Goal: Information Seeking & Learning: Check status

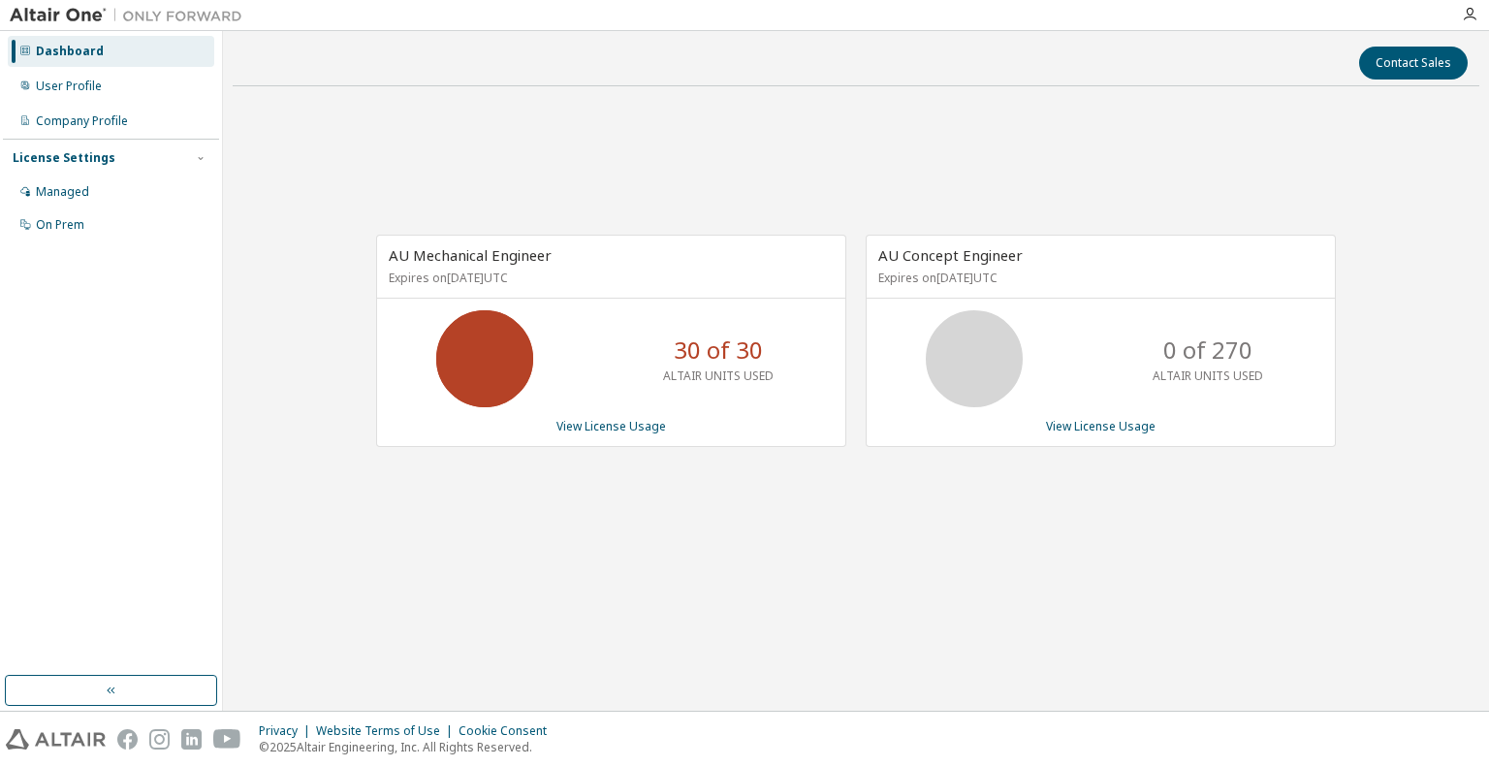
drag, startPoint x: 886, startPoint y: 274, endPoint x: 1069, endPoint y: 274, distance: 183.2
click at [1069, 274] on p "Expires on [DATE] UTC" at bounding box center [1098, 277] width 440 height 16
click at [603, 428] on link "View License Usage" at bounding box center [611, 426] width 110 height 16
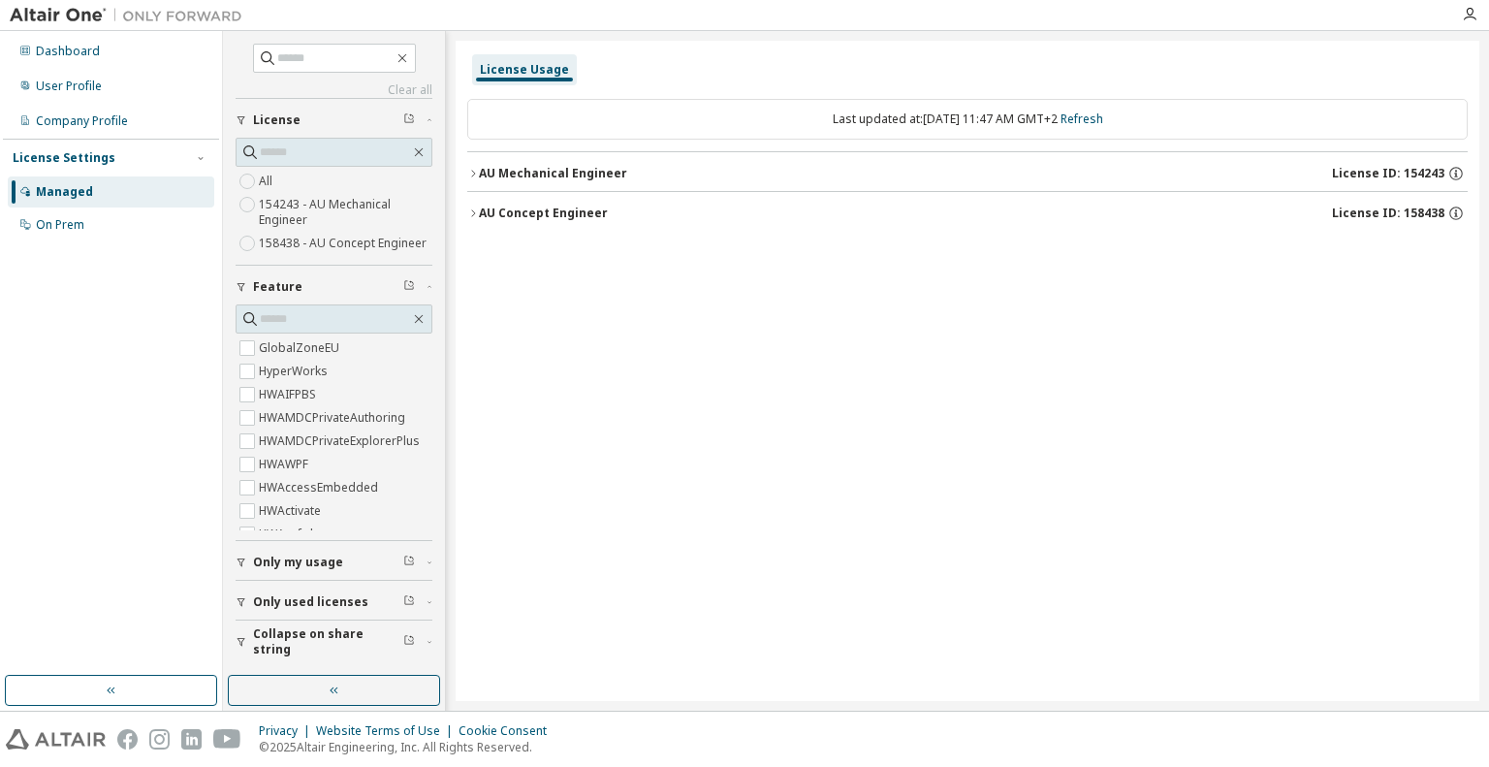
click at [473, 171] on icon "button" at bounding box center [473, 174] width 12 height 12
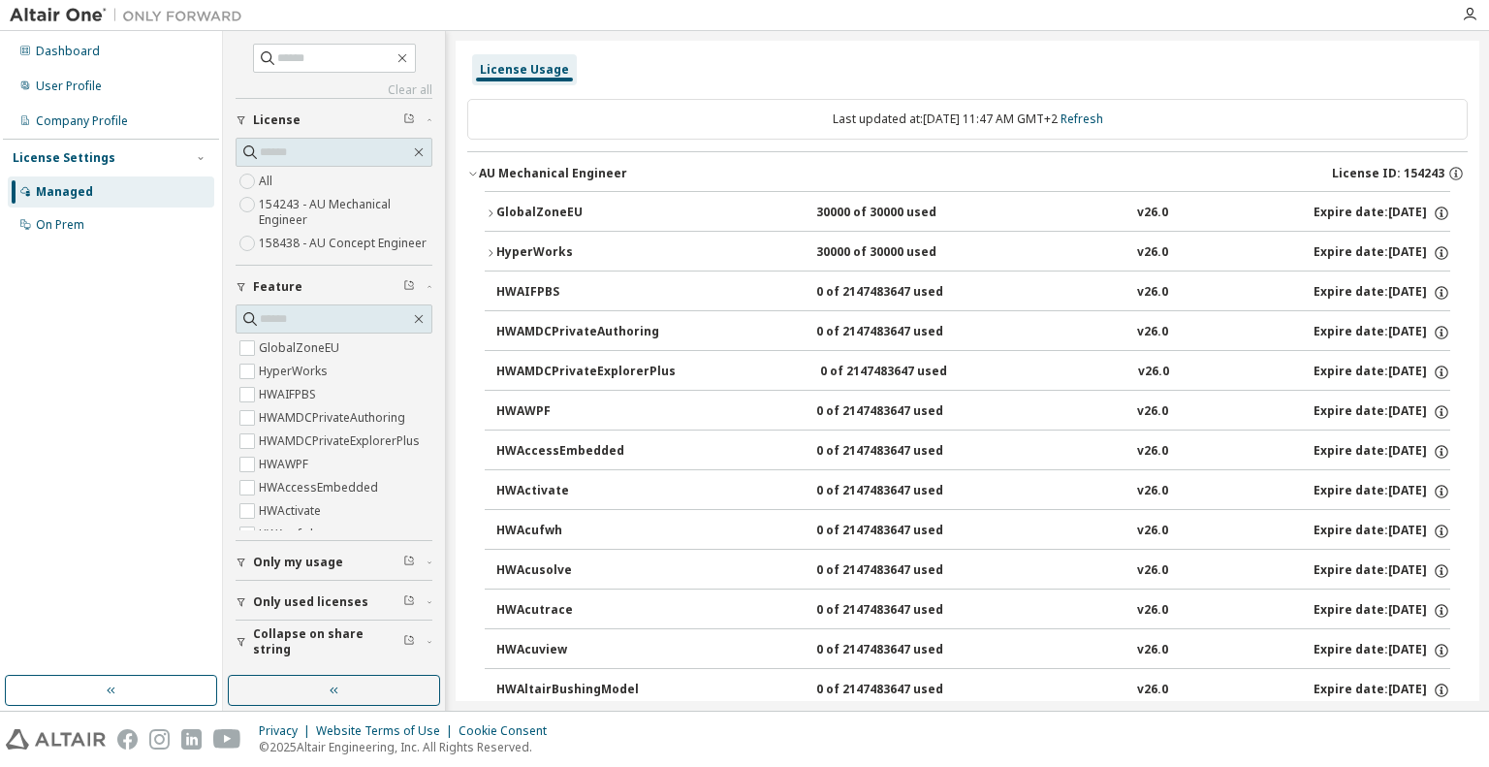
click at [473, 168] on icon "button" at bounding box center [473, 174] width 12 height 12
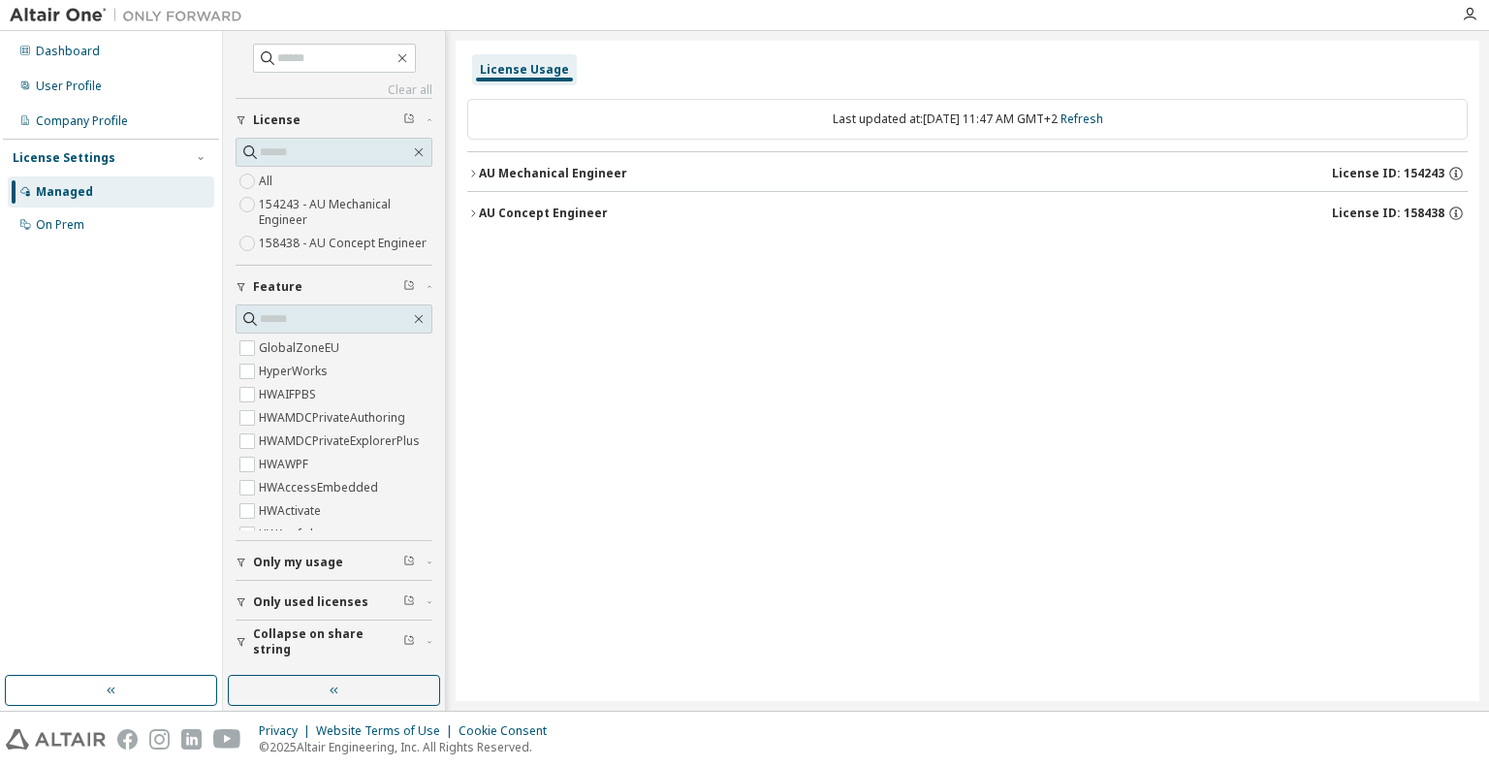
click at [481, 216] on div "AU Concept Engineer" at bounding box center [543, 213] width 129 height 16
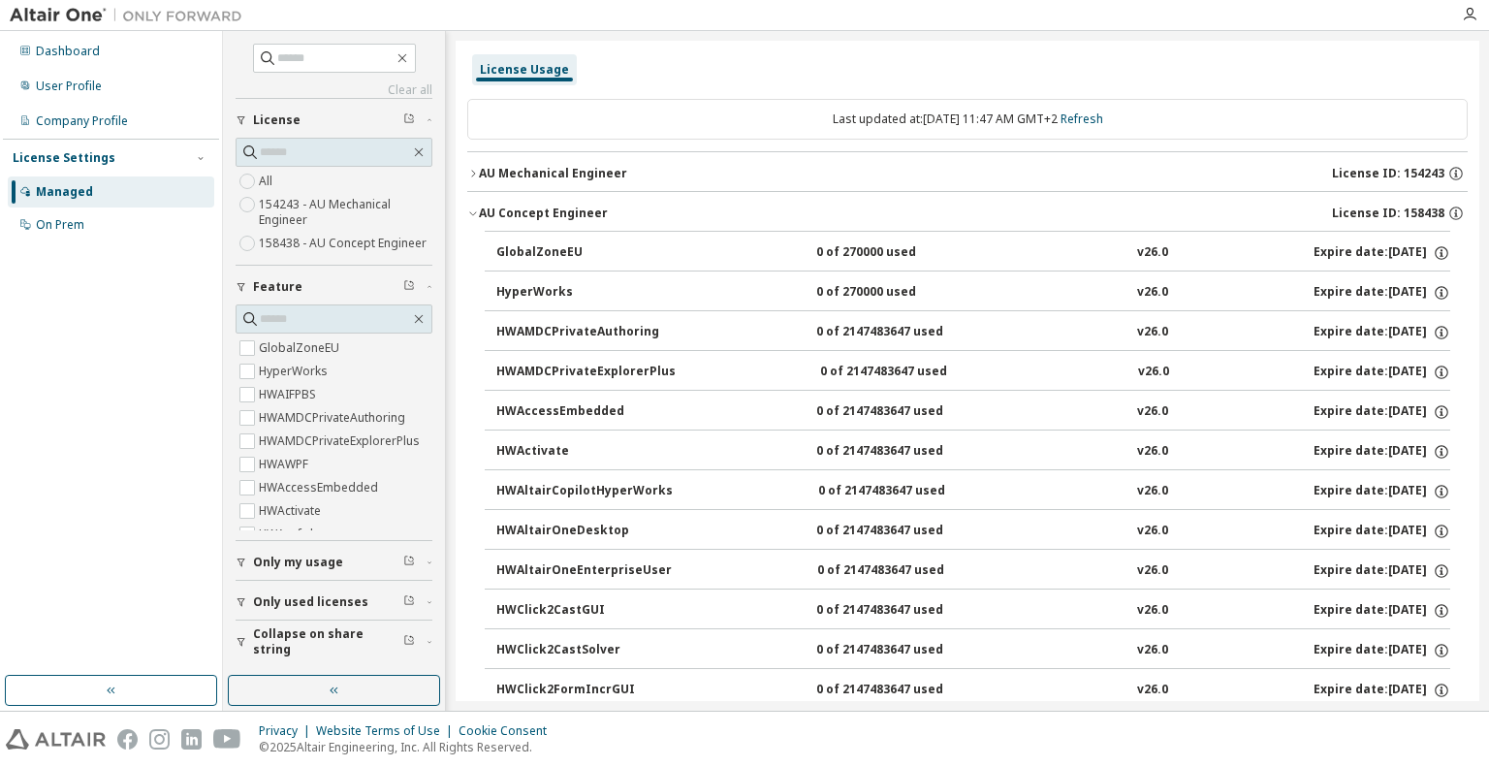
click at [481, 216] on div "AU Concept Engineer" at bounding box center [543, 213] width 129 height 16
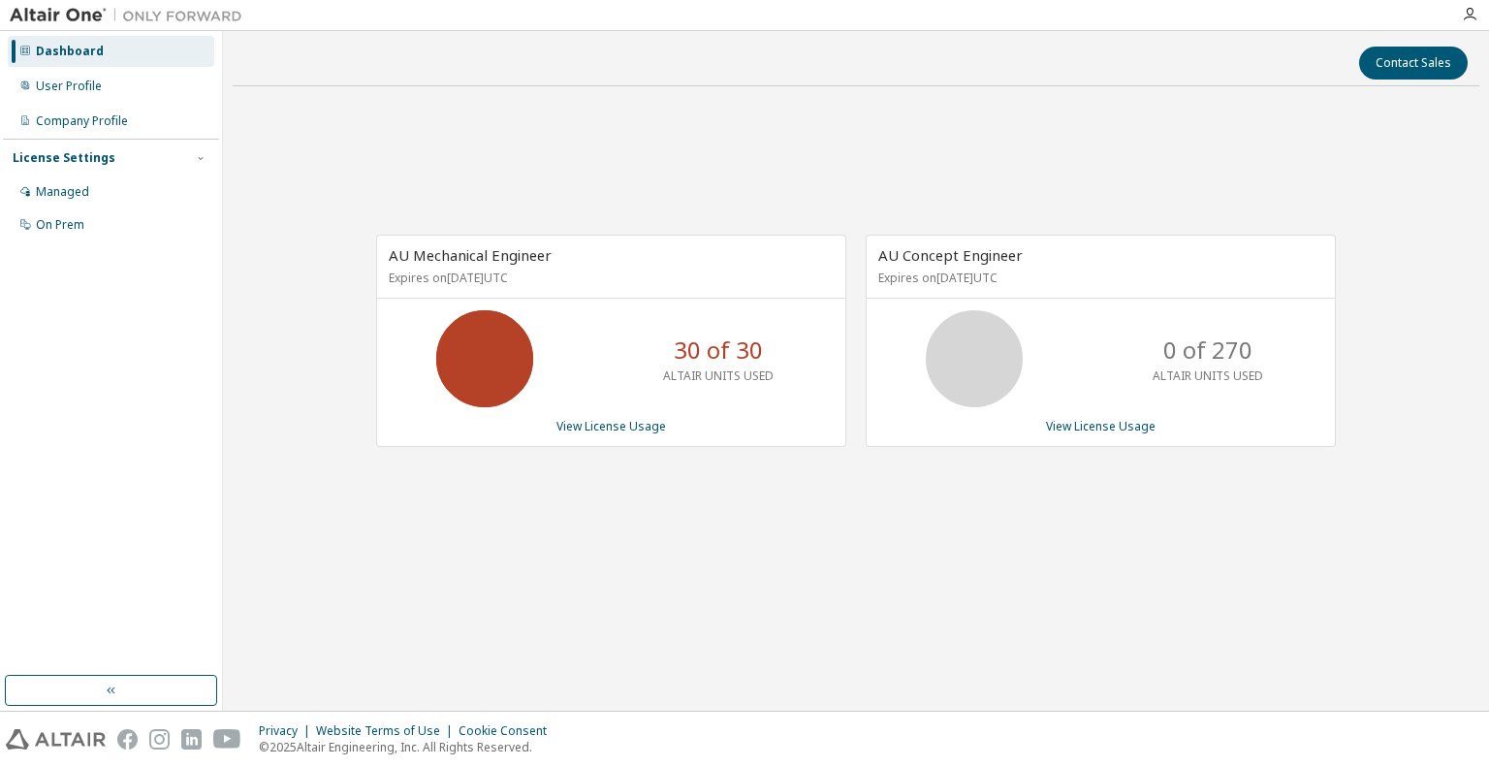
click at [969, 334] on icon at bounding box center [974, 358] width 48 height 48
click at [1092, 422] on link "View License Usage" at bounding box center [1101, 426] width 110 height 16
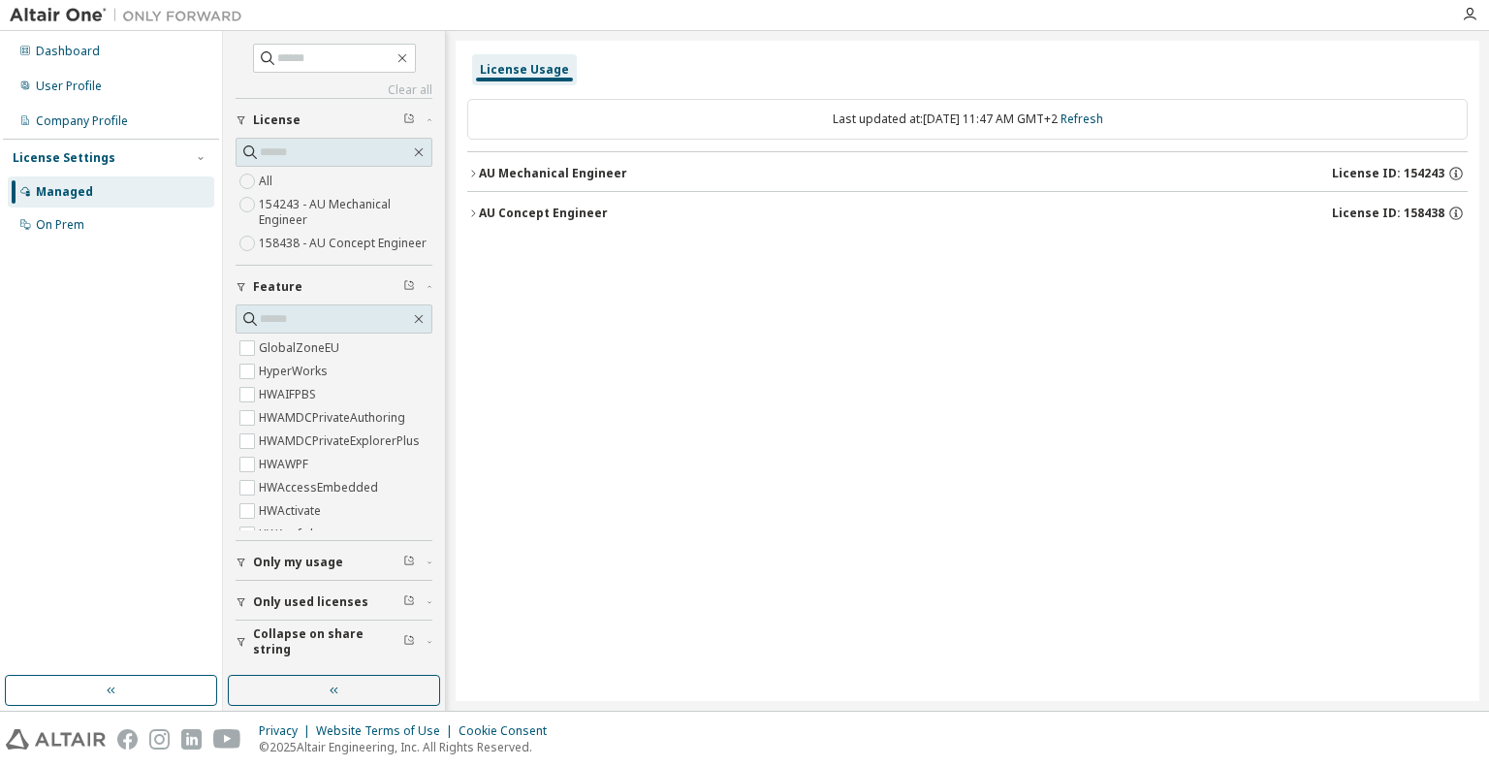
click at [489, 169] on div "AU Mechanical Engineer" at bounding box center [553, 174] width 148 height 16
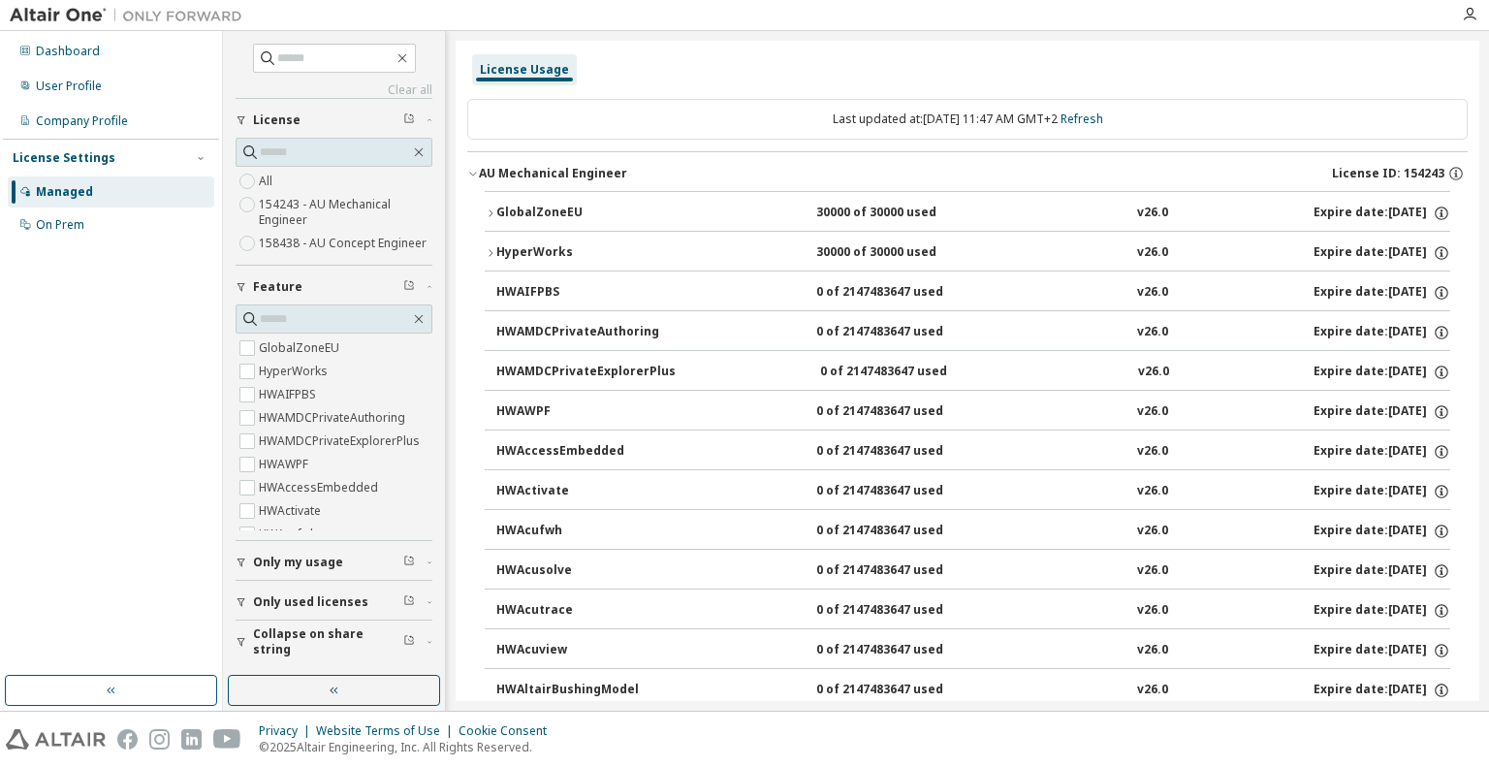
click at [483, 175] on div "AU Mechanical Engineer" at bounding box center [553, 174] width 148 height 16
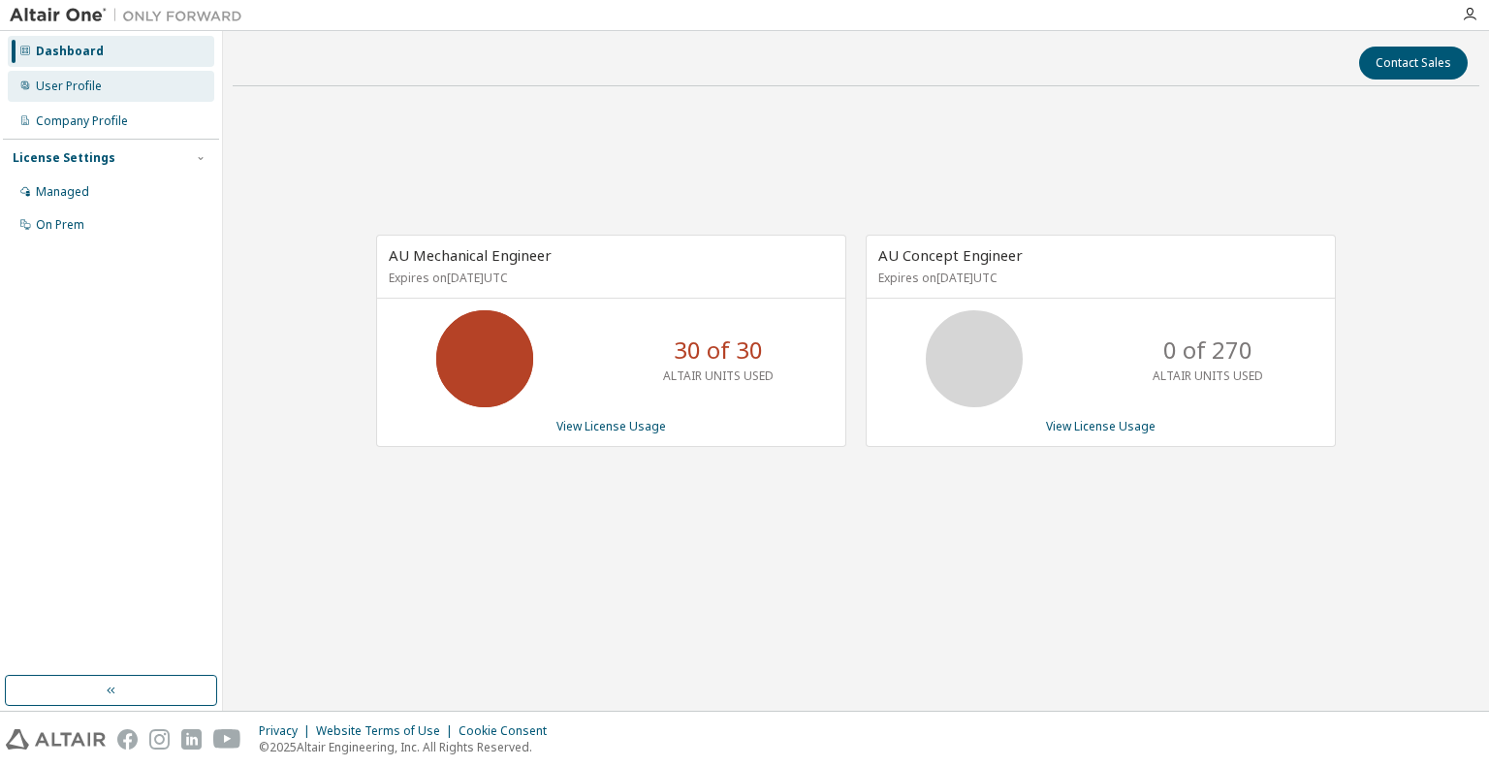
click at [50, 77] on div "User Profile" at bounding box center [111, 86] width 206 height 31
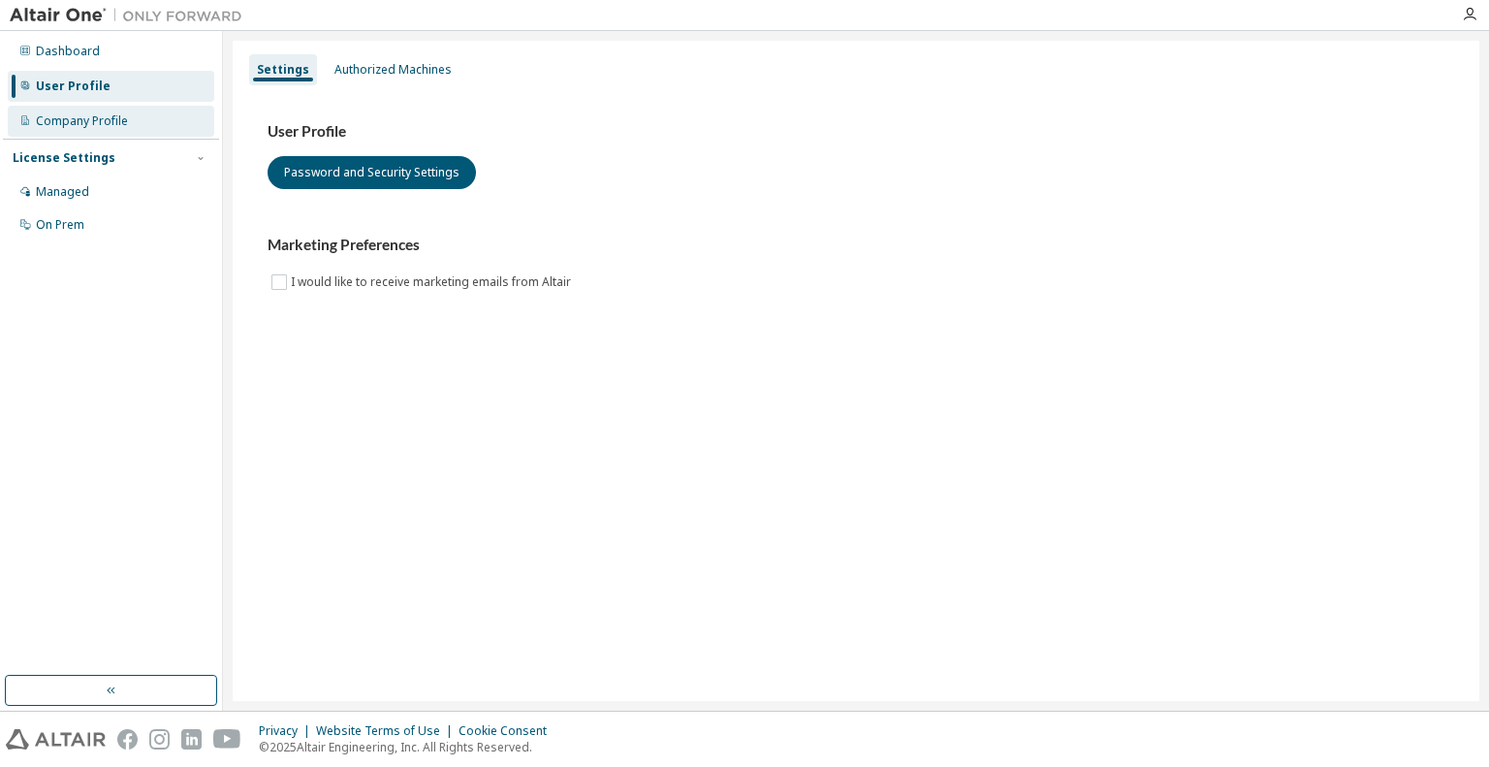
click at [114, 127] on div "Company Profile" at bounding box center [82, 121] width 92 height 16
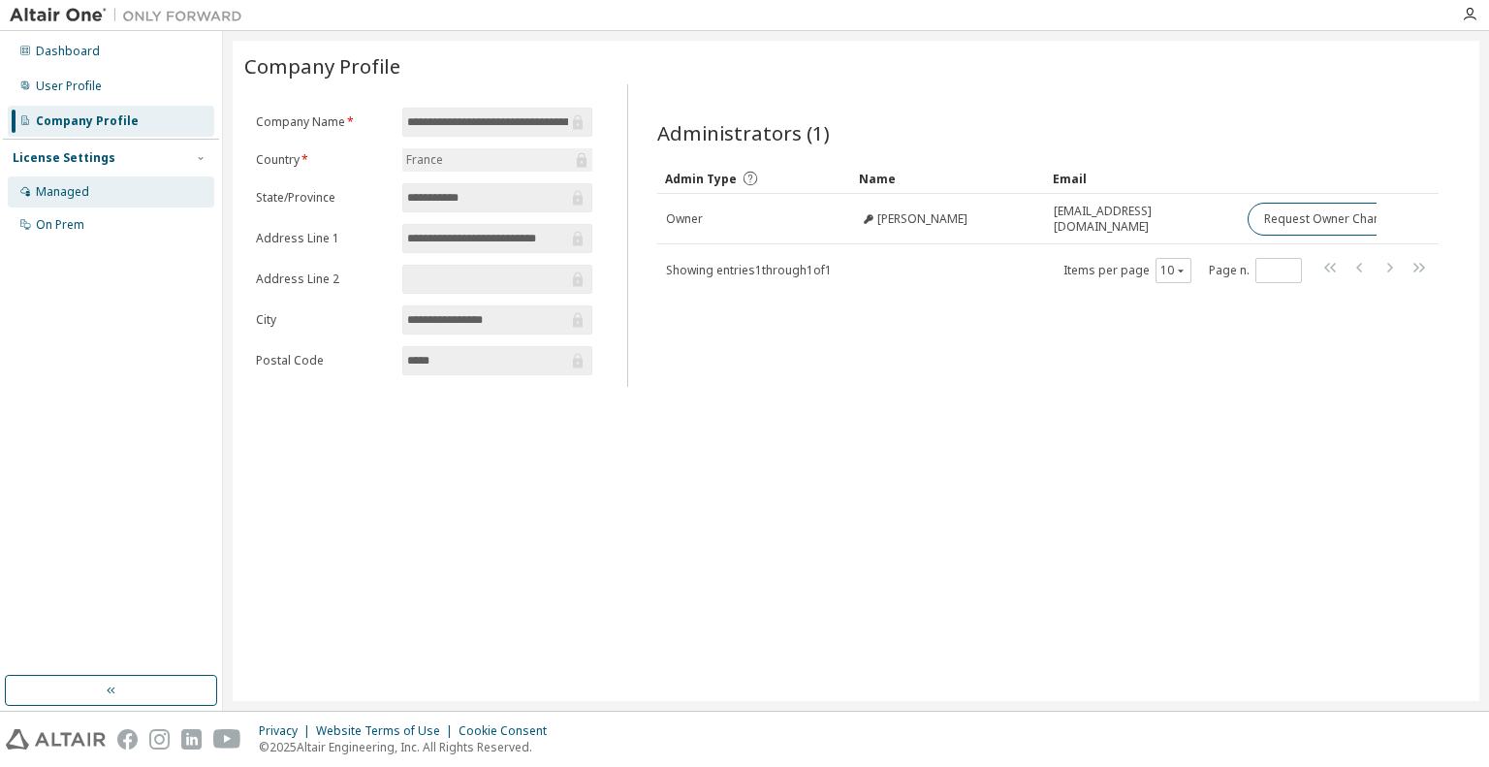
click at [72, 197] on div "Managed" at bounding box center [62, 192] width 53 height 16
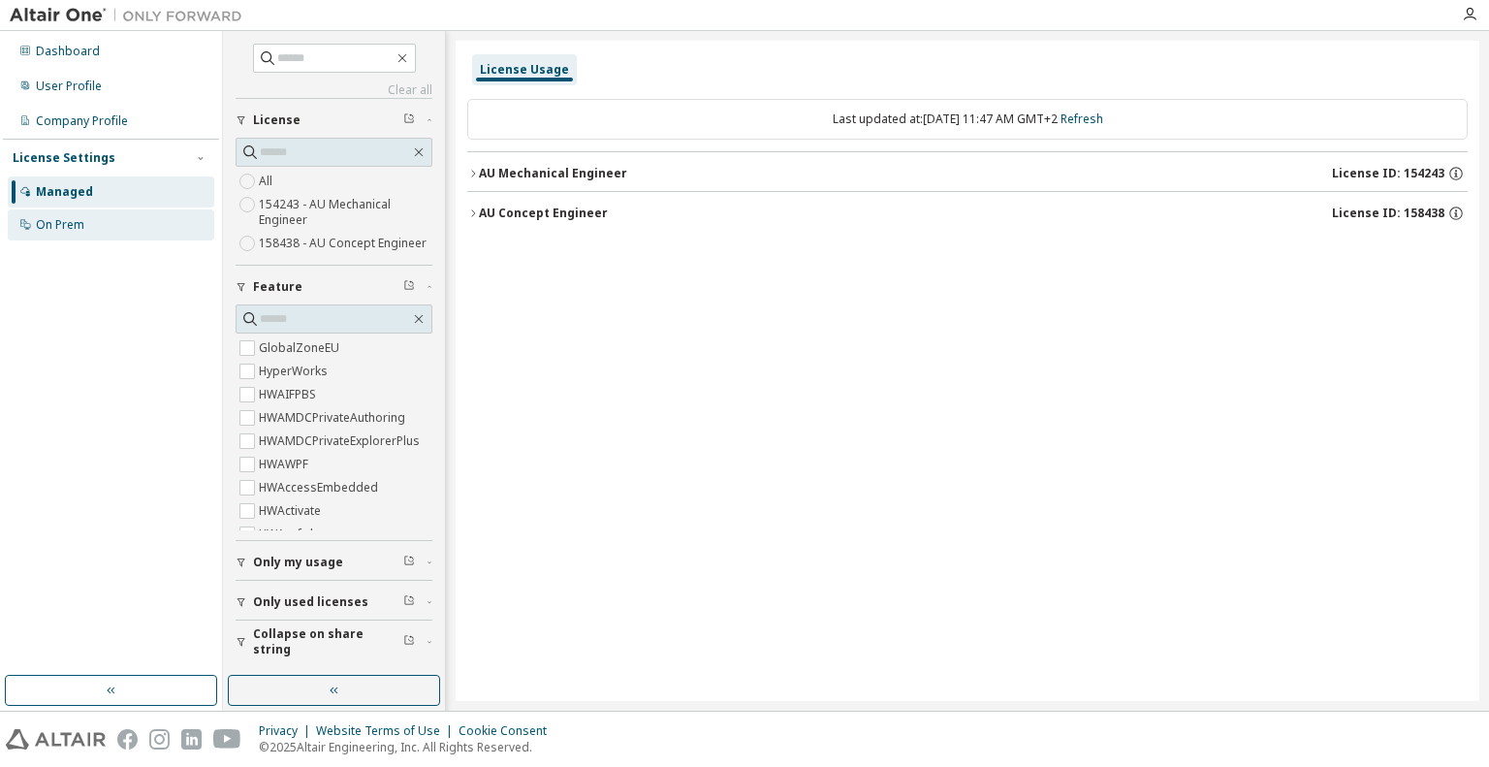
click at [62, 226] on div "On Prem" at bounding box center [60, 225] width 48 height 16
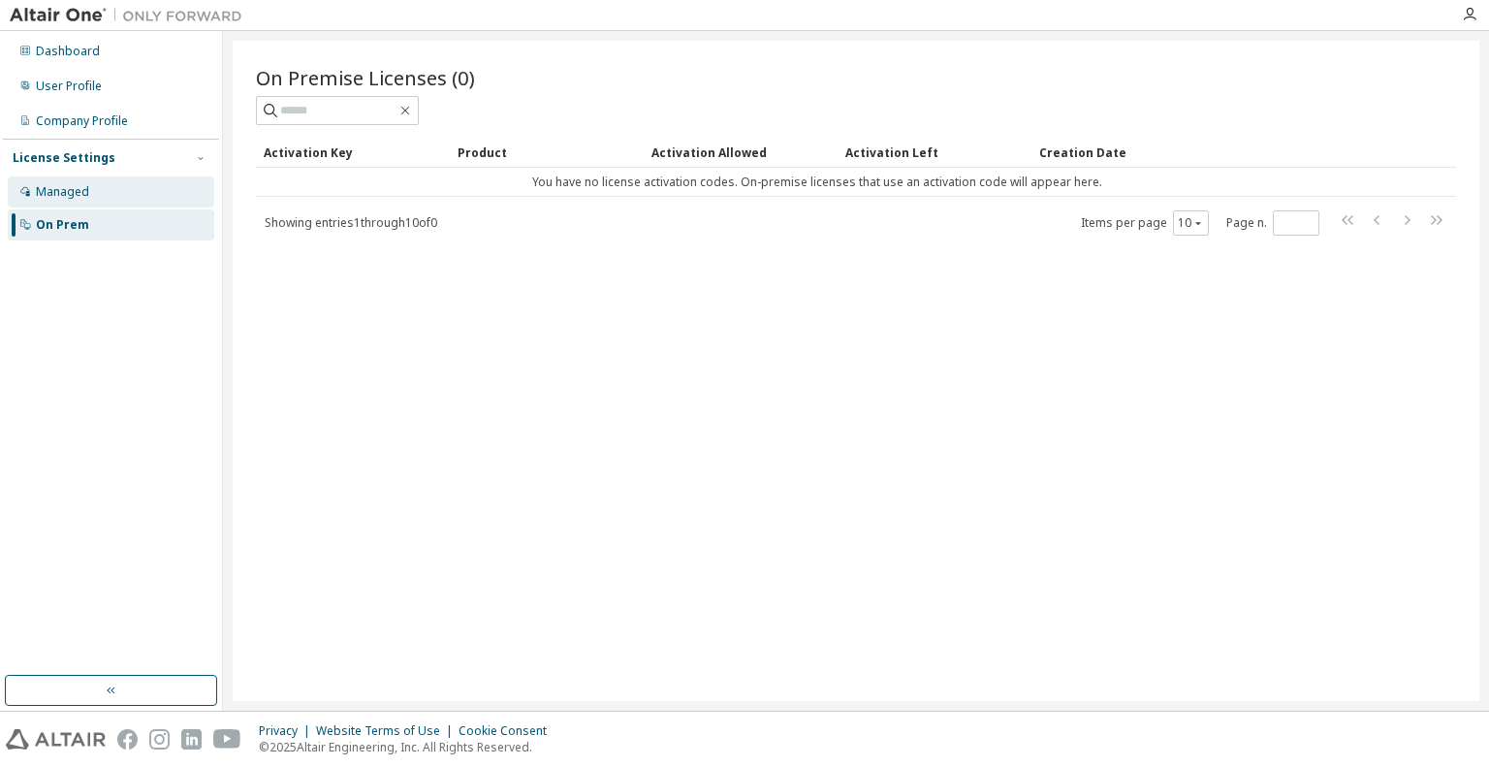
click at [61, 197] on div "Managed" at bounding box center [62, 192] width 53 height 16
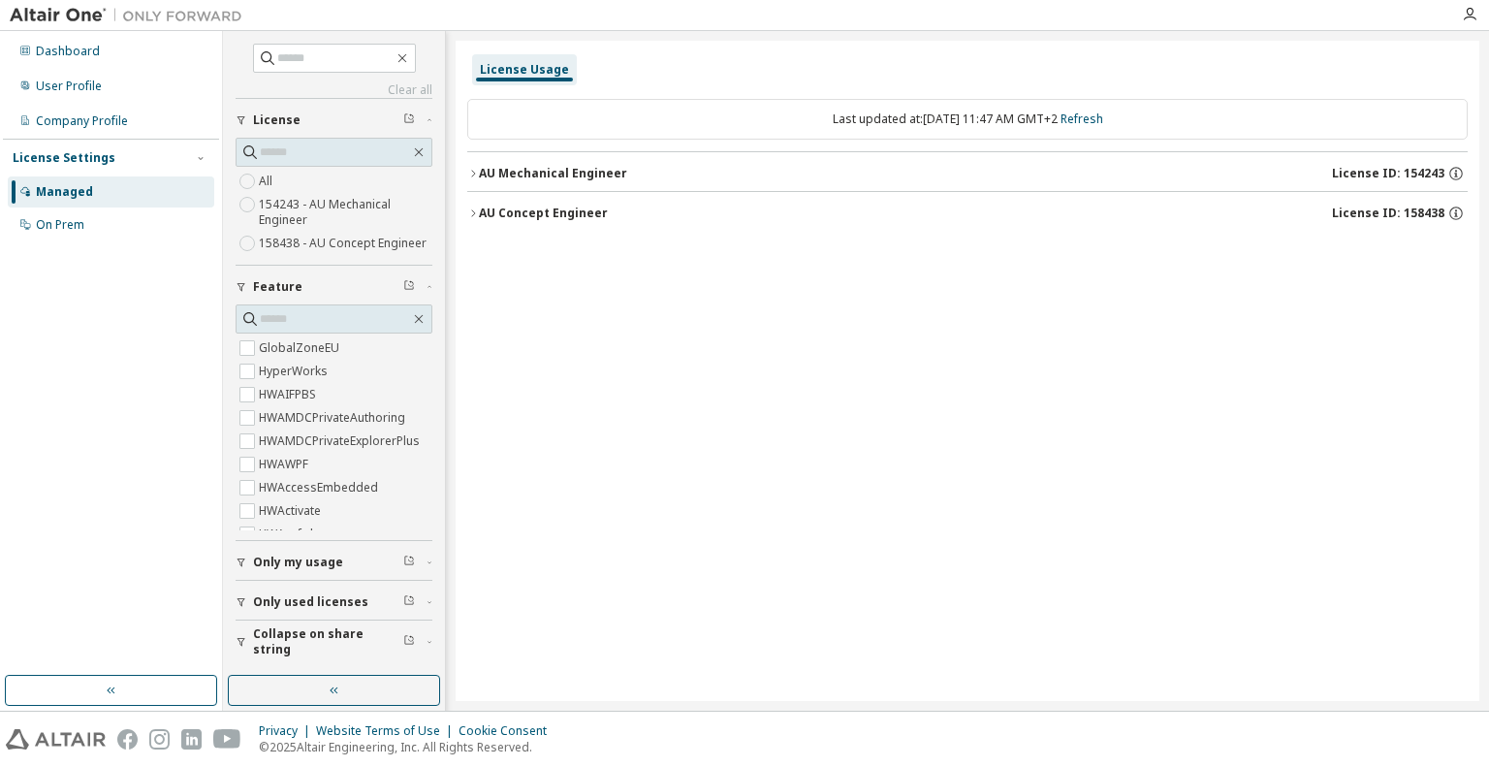
click at [473, 172] on icon "button" at bounding box center [473, 173] width 4 height 7
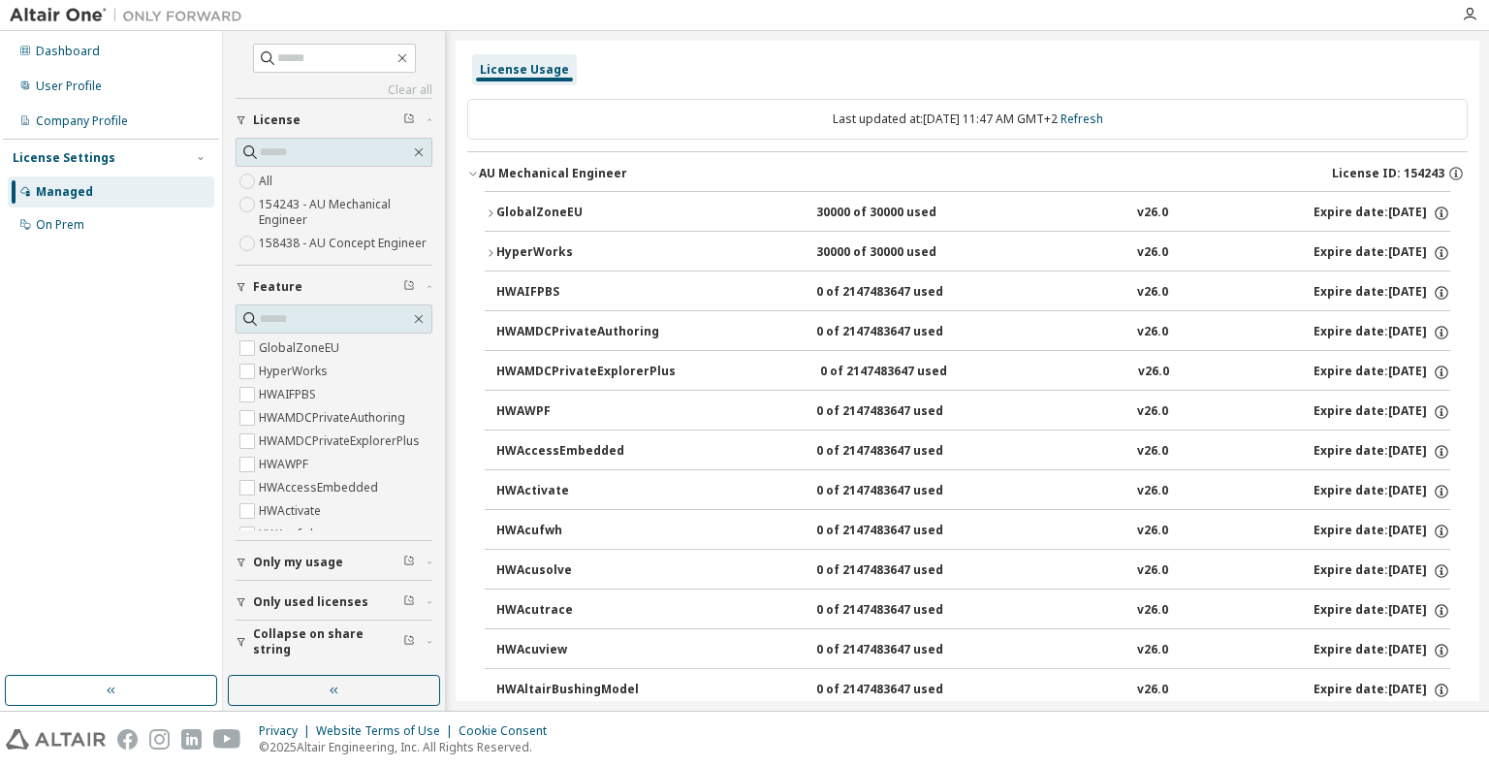
click at [473, 172] on icon "button" at bounding box center [473, 174] width 12 height 12
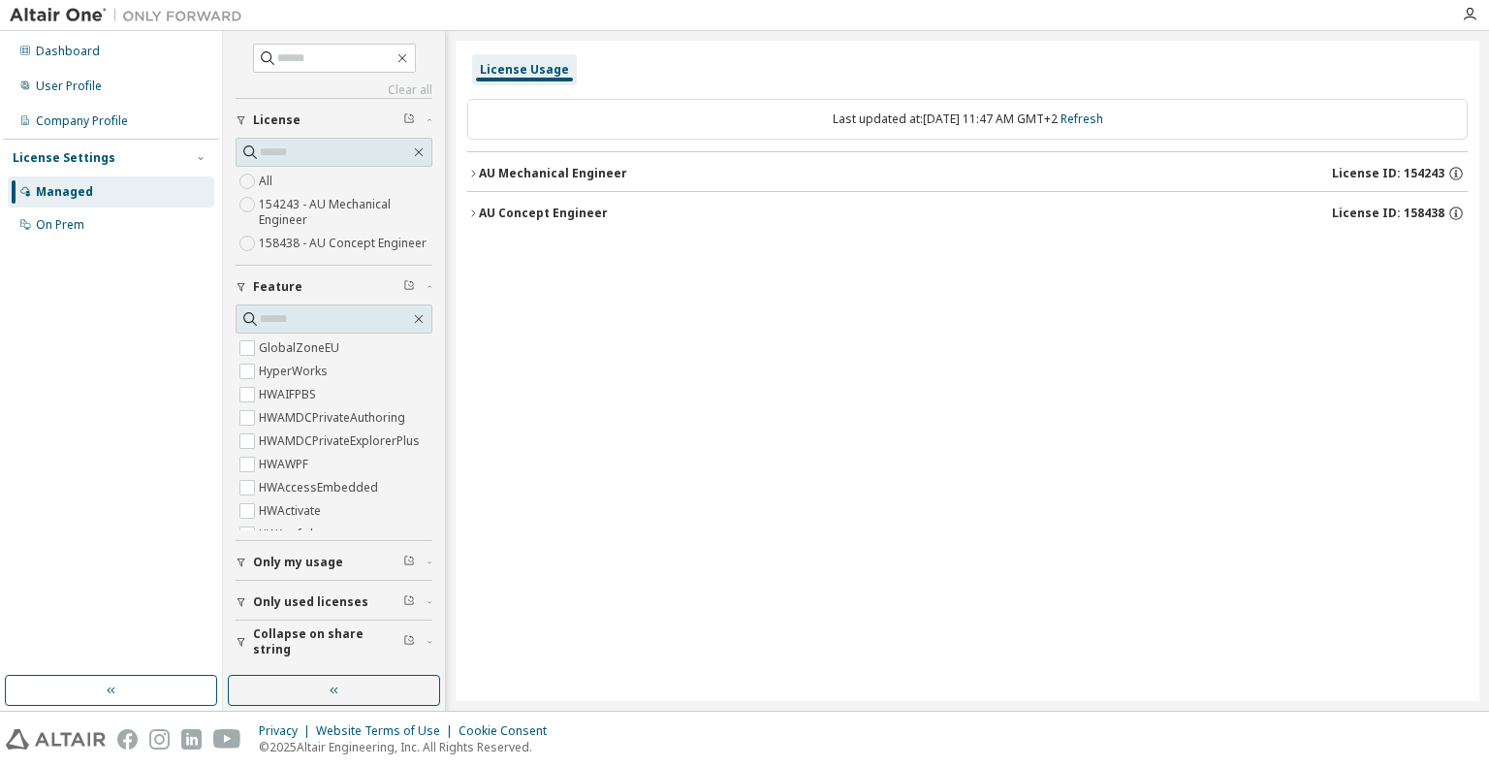
click at [473, 212] on icon "button" at bounding box center [473, 213] width 12 height 12
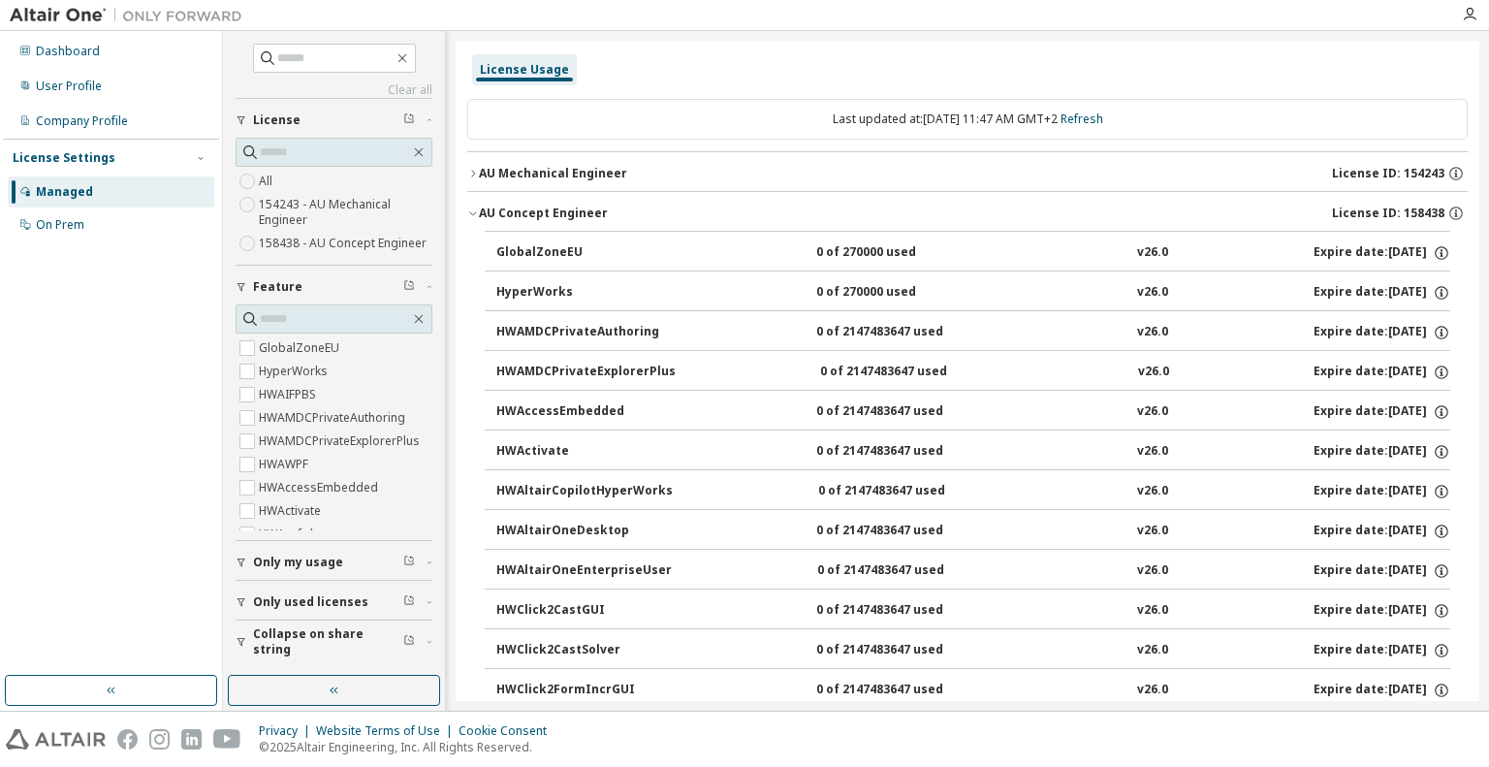
click at [473, 212] on icon "button" at bounding box center [473, 213] width 12 height 12
